Goal: Information Seeking & Learning: Learn about a topic

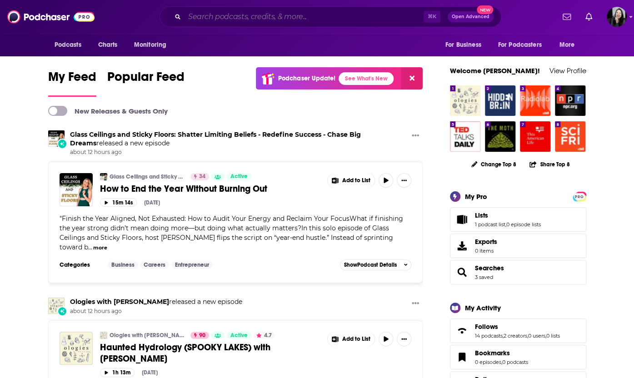
click at [241, 22] on input "Search podcasts, credits, & more..." at bounding box center [303, 17] width 239 height 15
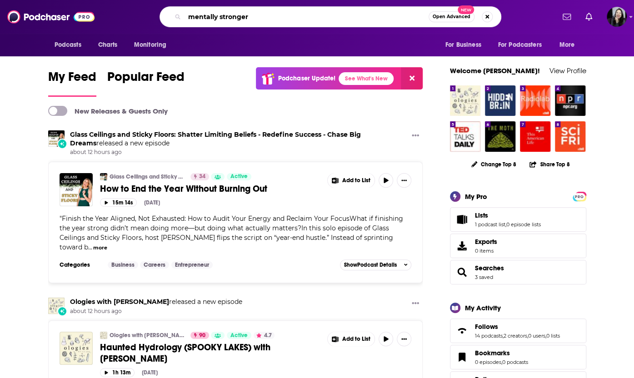
type input "mentally stronger"
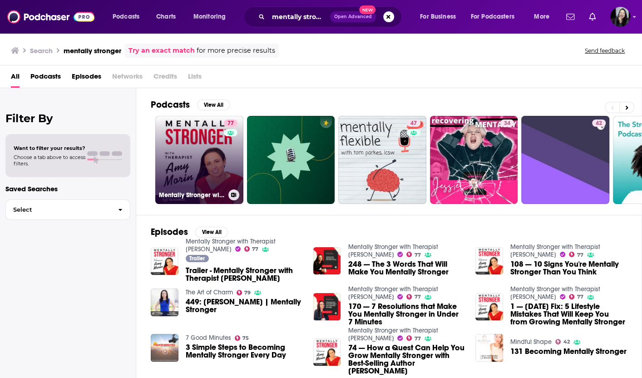
click at [160, 137] on link "77 Mentally Stronger with Therapist [PERSON_NAME]" at bounding box center [199, 160] width 88 height 88
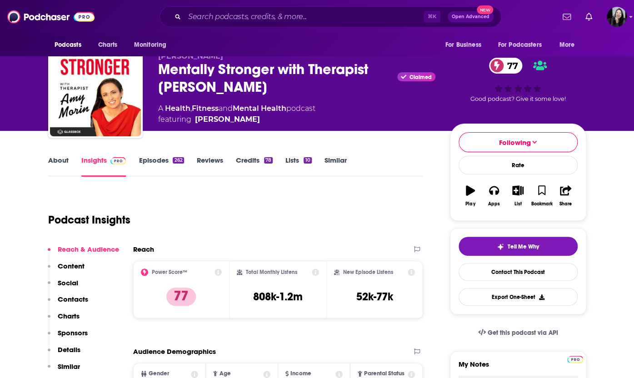
scroll to position [84, 0]
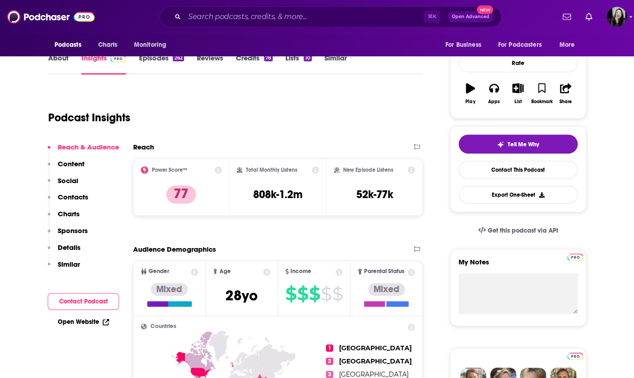
scroll to position [106, 0]
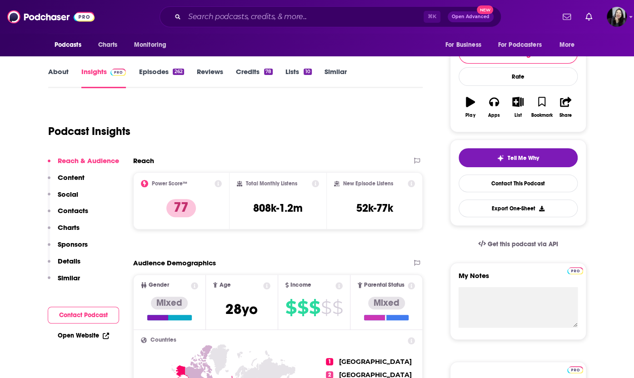
click at [370, 180] on div "New Episode Listens 52k-77k" at bounding box center [374, 201] width 81 height 42
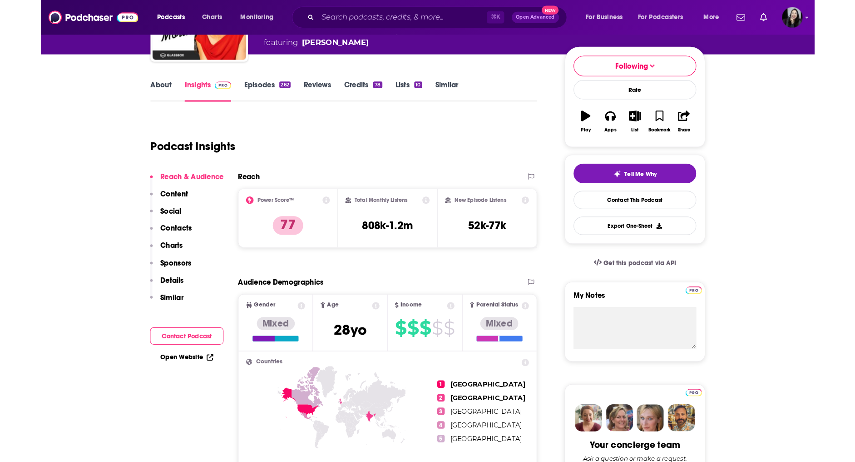
scroll to position [89, 0]
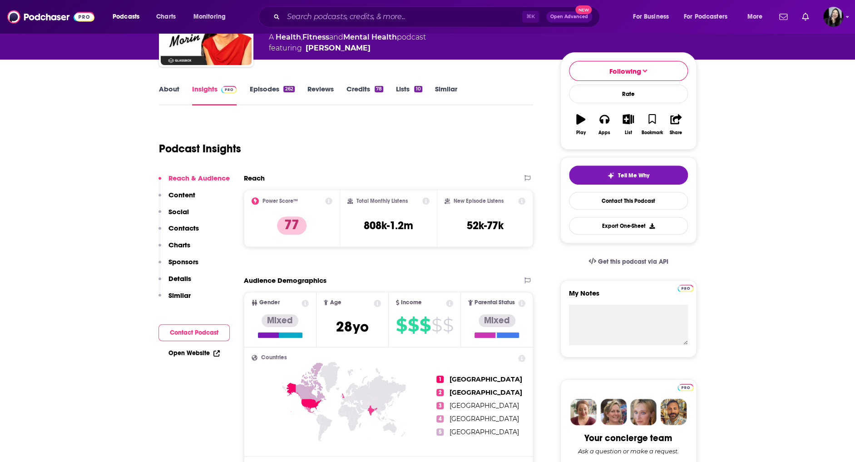
click at [478, 197] on div "New Episode Listens 52k-77k" at bounding box center [485, 218] width 81 height 42
click at [482, 197] on div "New Episode Listens" at bounding box center [485, 200] width 81 height 7
click at [237, 84] on link "Insights" at bounding box center [214, 94] width 45 height 21
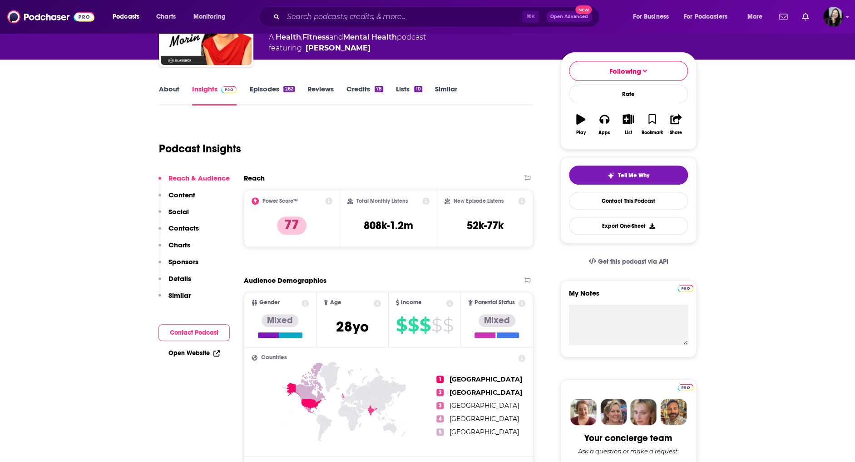
click at [230, 174] on p "Reach & Audience" at bounding box center [199, 178] width 61 height 9
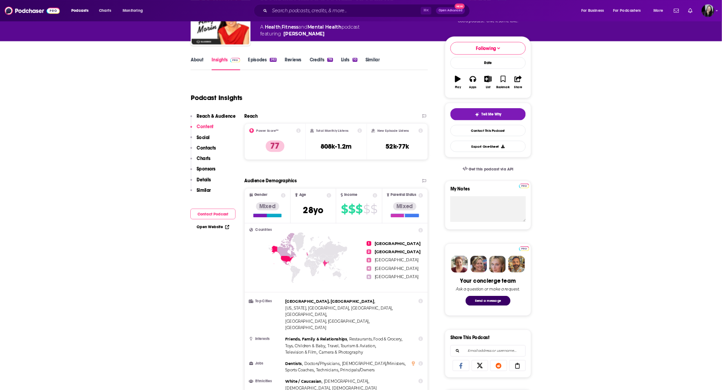
scroll to position [0, 0]
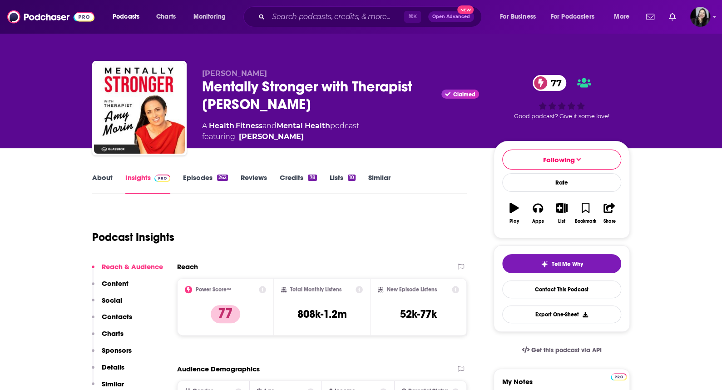
click at [554, 285] on div "Tell Me Why Contact This Podcast Export One-Sheet" at bounding box center [562, 288] width 136 height 86
click at [367, 212] on div "Podcast Insights" at bounding box center [275, 231] width 367 height 46
click at [312, 173] on link "Credits 78" at bounding box center [298, 183] width 37 height 21
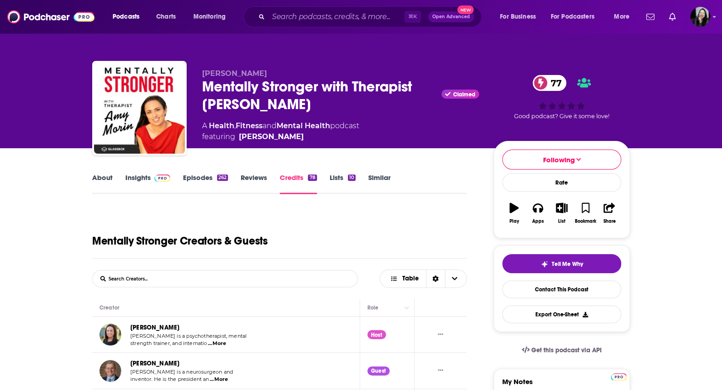
click at [228, 173] on link "Episodes 262" at bounding box center [205, 183] width 45 height 21
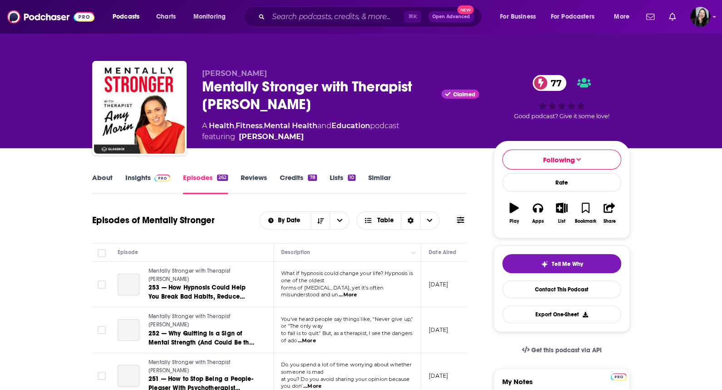
click at [170, 173] on link "Insights" at bounding box center [147, 183] width 45 height 21
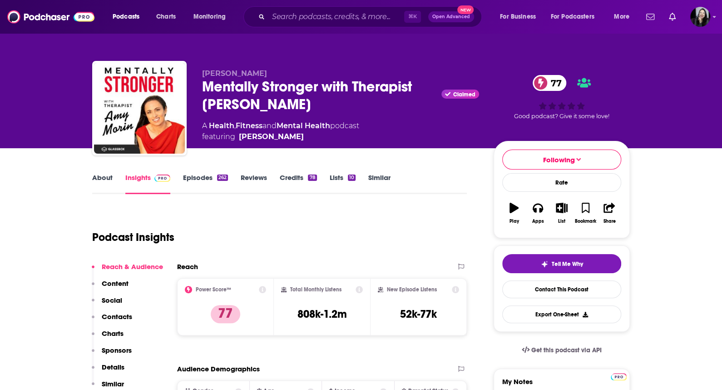
click at [113, 173] on link "About" at bounding box center [102, 183] width 20 height 21
